Goal: Find specific page/section: Find specific page/section

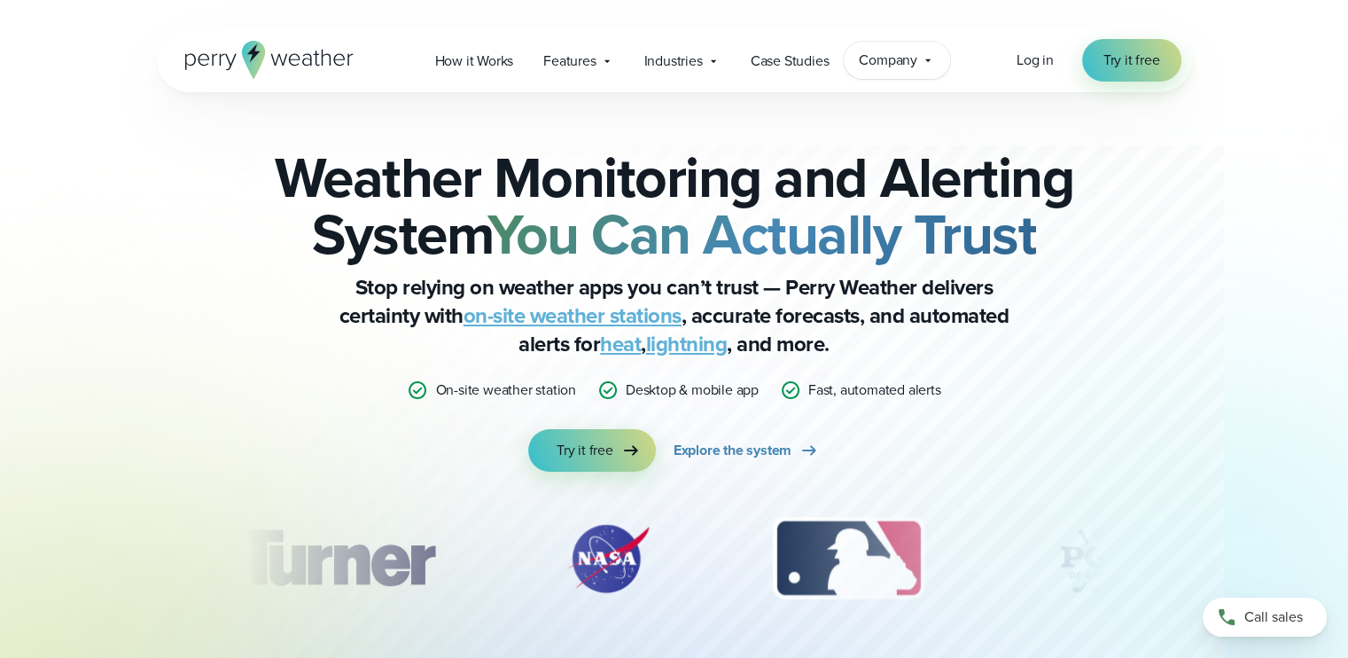
click at [907, 70] on span "Company" at bounding box center [888, 60] width 59 height 21
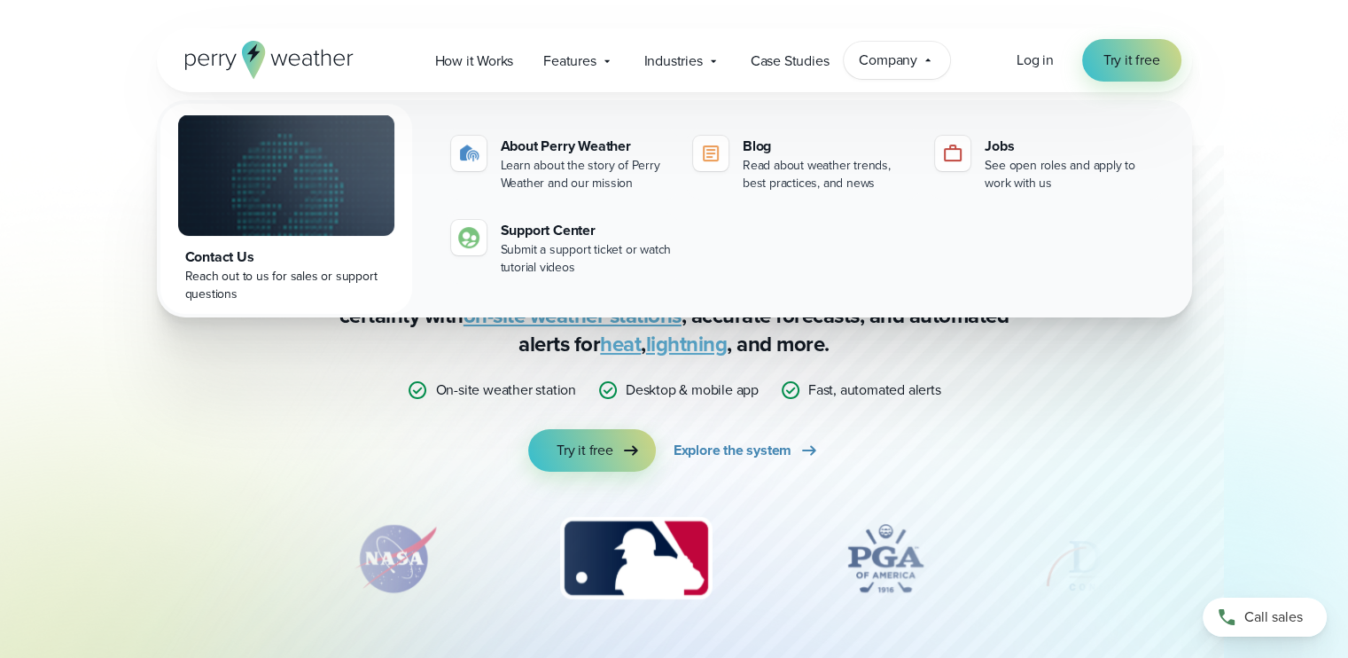
click at [133, 381] on div "Weather Monitoring and Alerting System You Can Actually Trust Stop relying on w…" at bounding box center [674, 391] width 1277 height 598
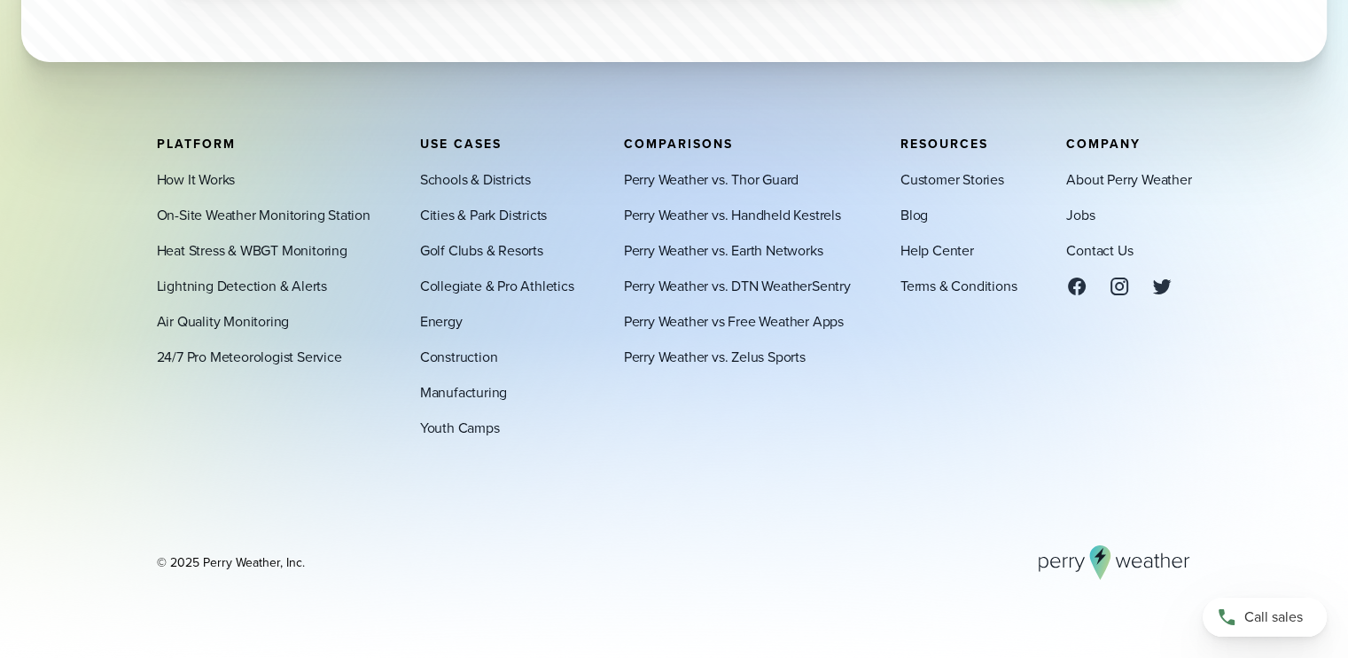
scroll to position [6058, 0]
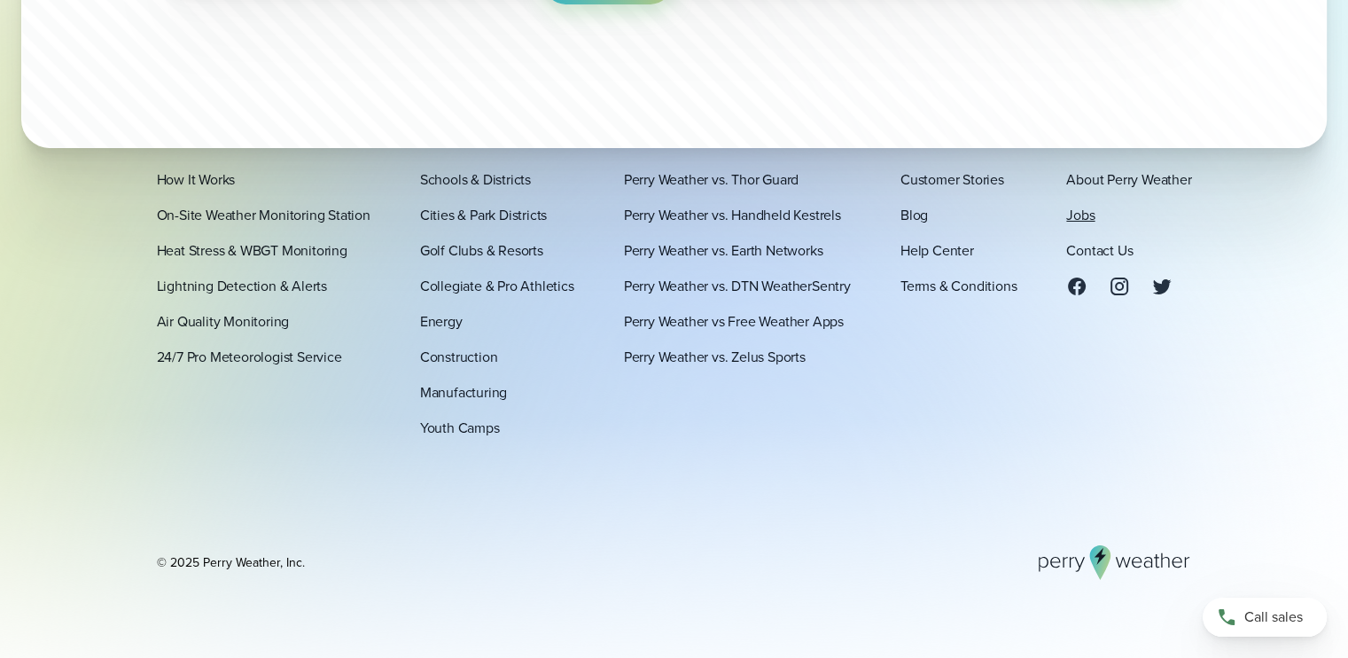
click at [1091, 216] on div "About Perry Weather Jobs Contact Us" at bounding box center [1128, 232] width 125 height 128
click at [1091, 216] on link "Jobs" at bounding box center [1080, 214] width 28 height 21
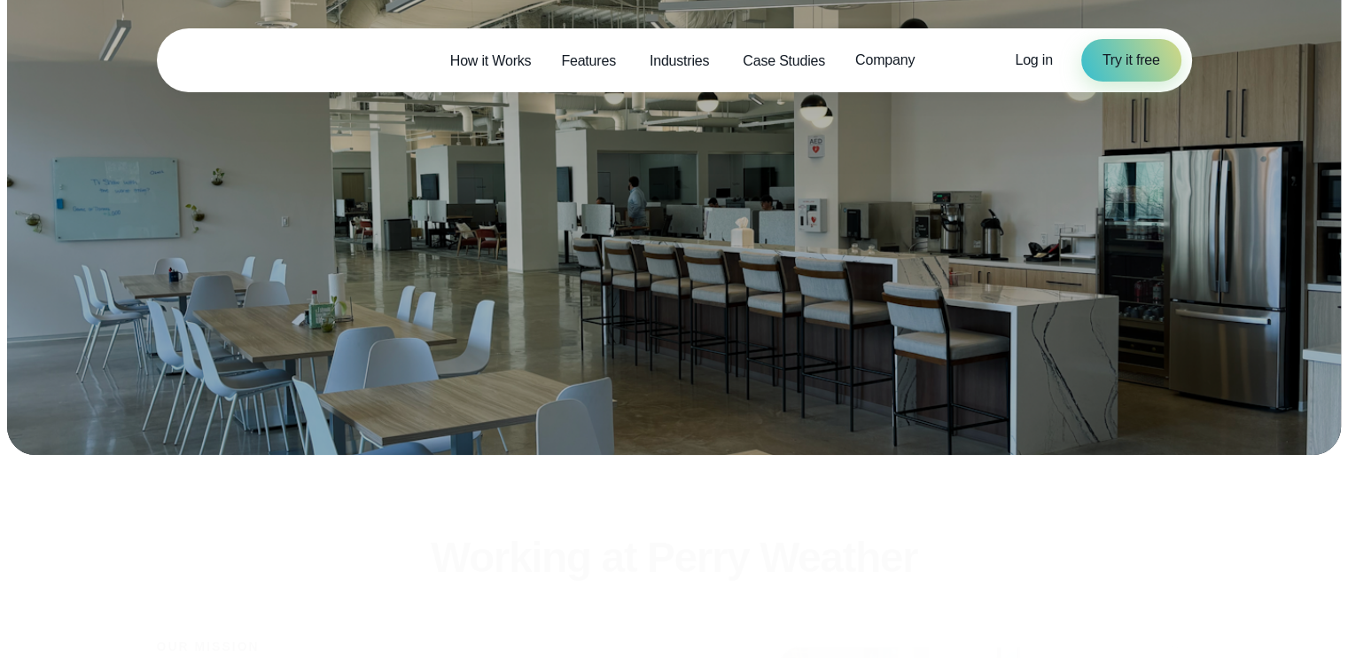
scroll to position [55, 0]
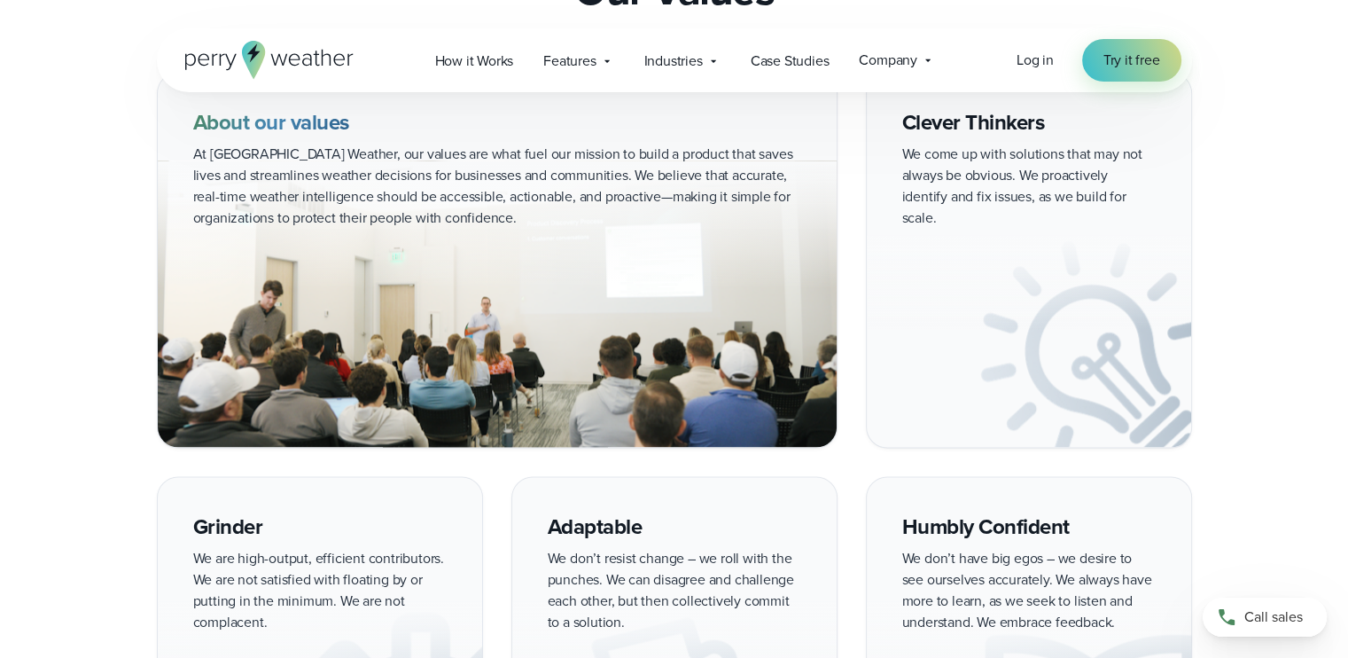
click at [1091, 235] on img at bounding box center [1029, 341] width 324 height 212
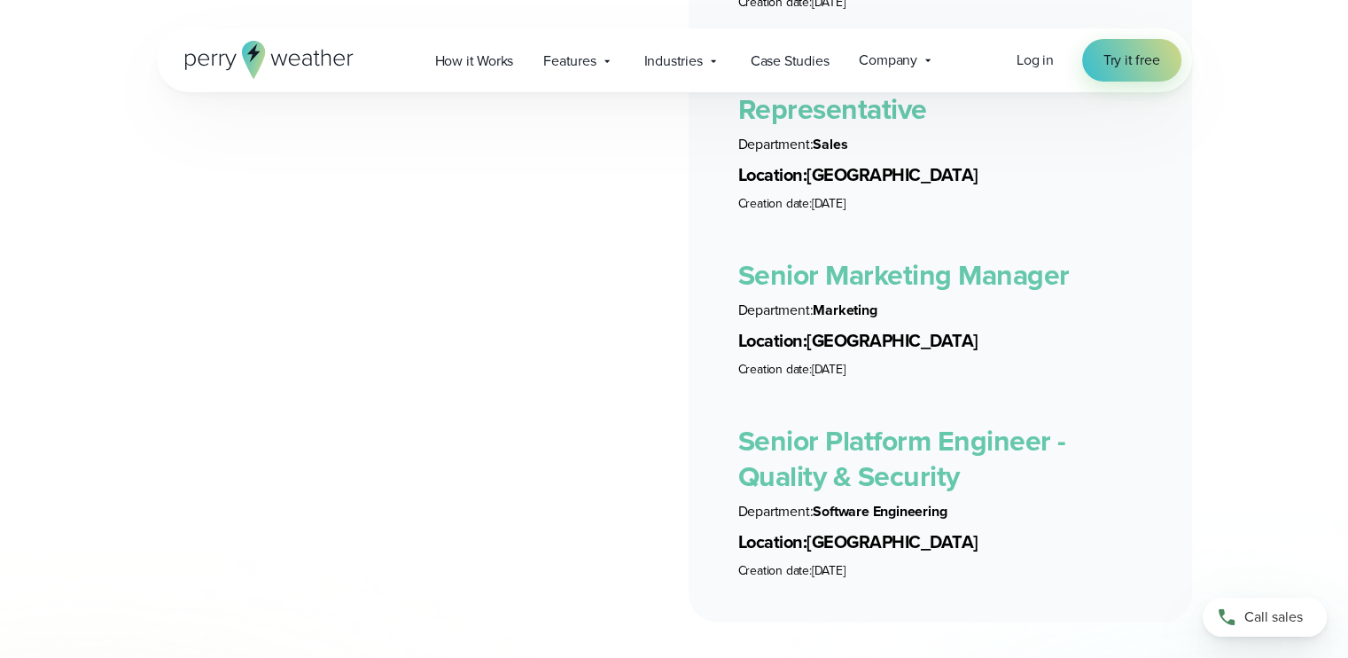
scroll to position [3365, 0]
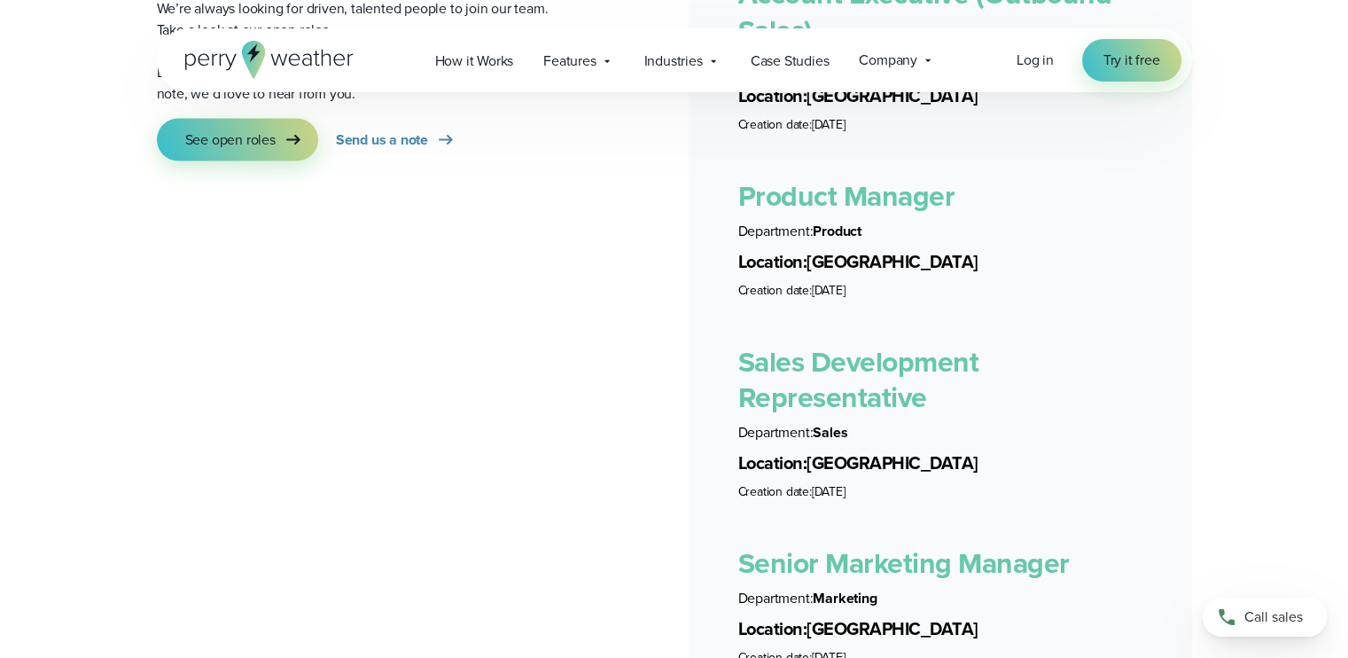
click at [944, 320] on li "Sales Development Representative Department: Sales Location: Dallas Creation da…" at bounding box center [940, 410] width 404 height 180
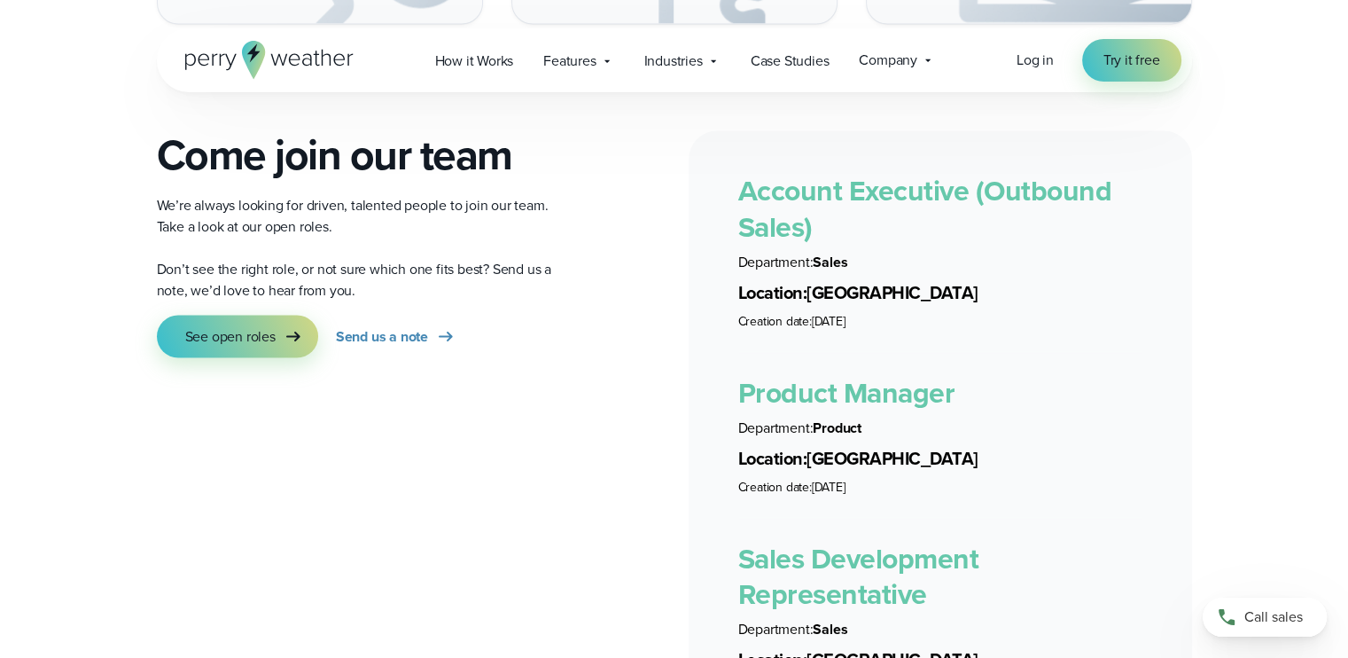
scroll to position [3169, 0]
